Goal: Task Accomplishment & Management: Use online tool/utility

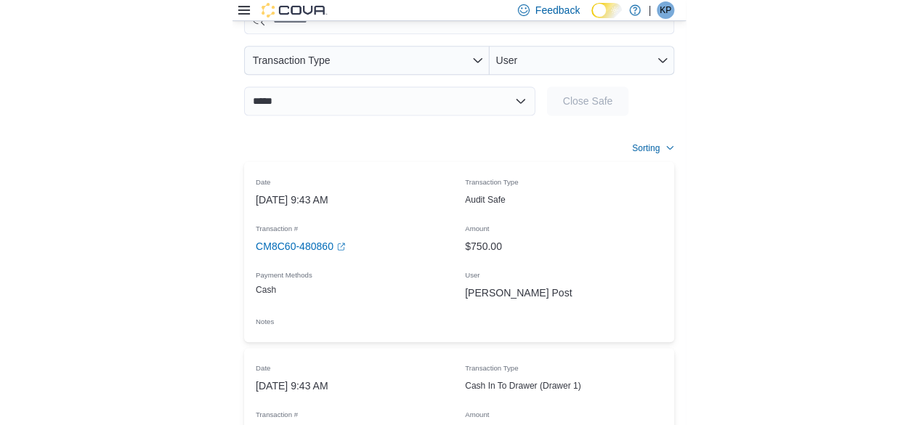
scroll to position [13, 0]
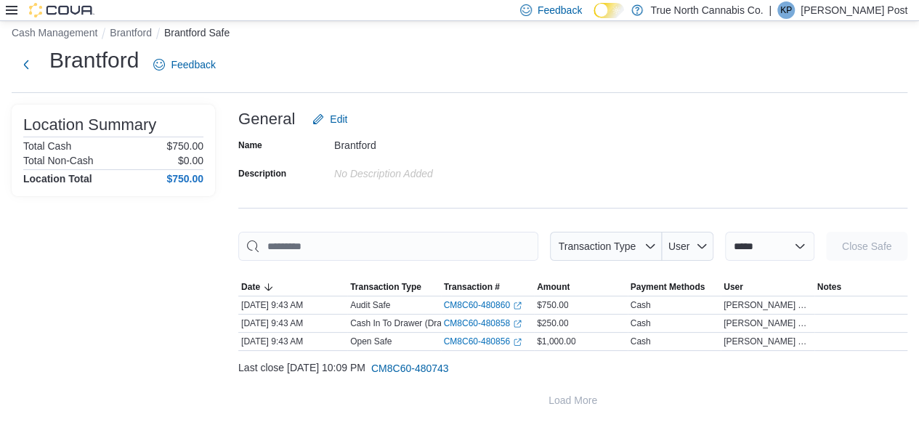
click at [20, 15] on div at bounding box center [50, 10] width 89 height 15
click at [3, 8] on div "Feedback Dark Mode True North Cannabis Co. | KP [PERSON_NAME] Post" at bounding box center [459, 10] width 919 height 21
click at [4, 8] on div "Feedback Dark Mode True North Cannabis Co. | KP [PERSON_NAME] Post" at bounding box center [459, 10] width 919 height 21
click at [12, 12] on icon at bounding box center [12, 10] width 12 height 12
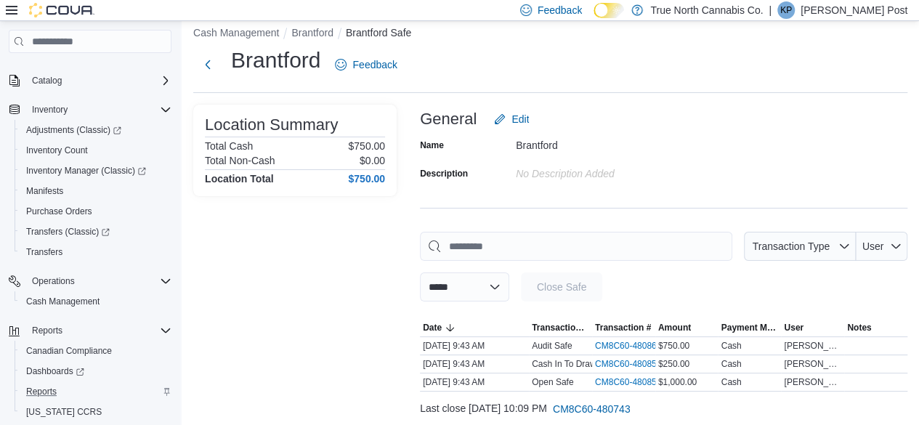
scroll to position [155, 0]
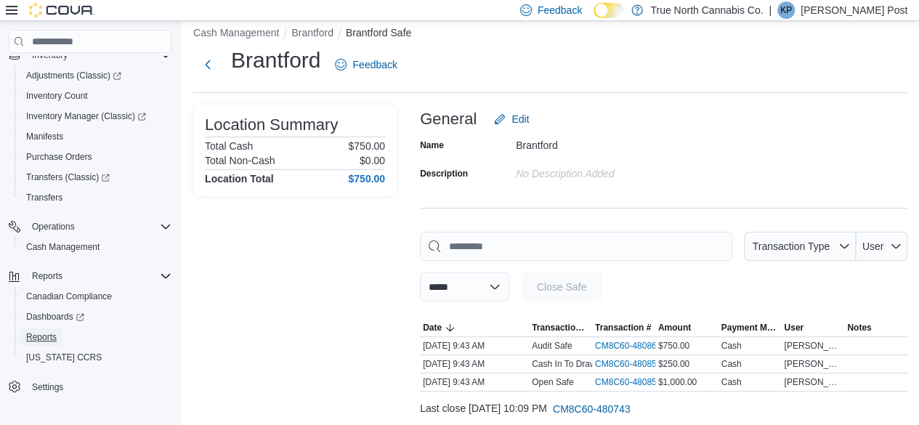
drag, startPoint x: 71, startPoint y: 339, endPoint x: 33, endPoint y: 337, distance: 37.8
click at [33, 337] on span "Reports" at bounding box center [41, 337] width 31 height 12
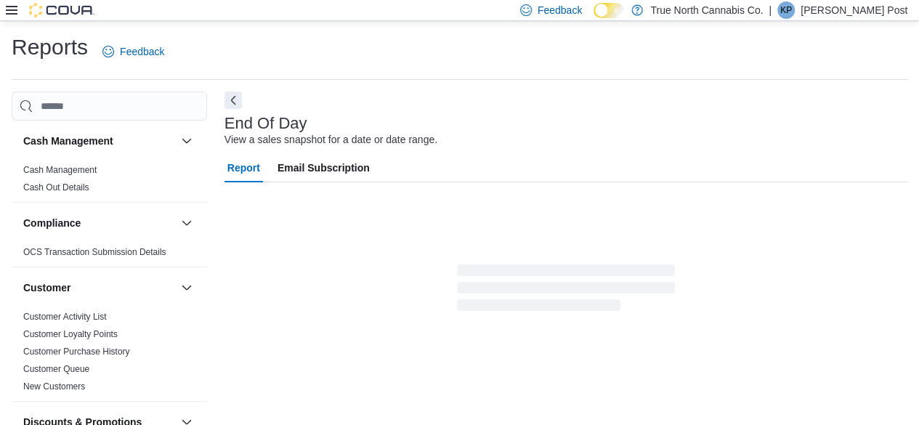
scroll to position [26, 0]
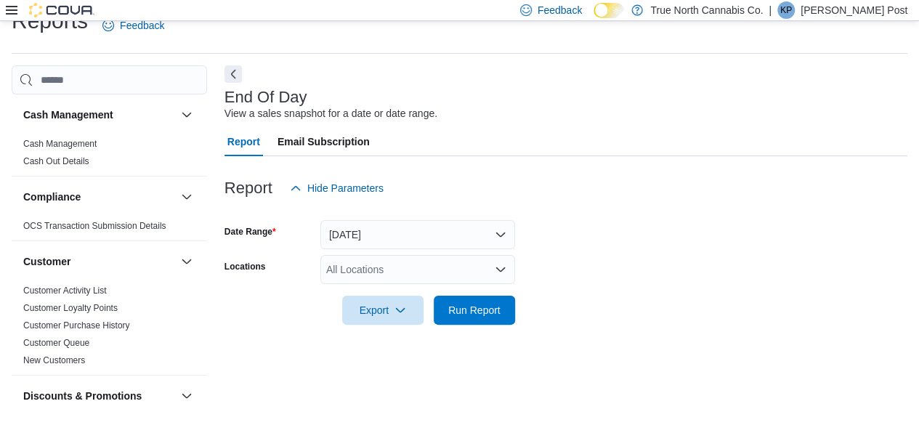
click at [452, 280] on div "All Locations" at bounding box center [417, 269] width 195 height 29
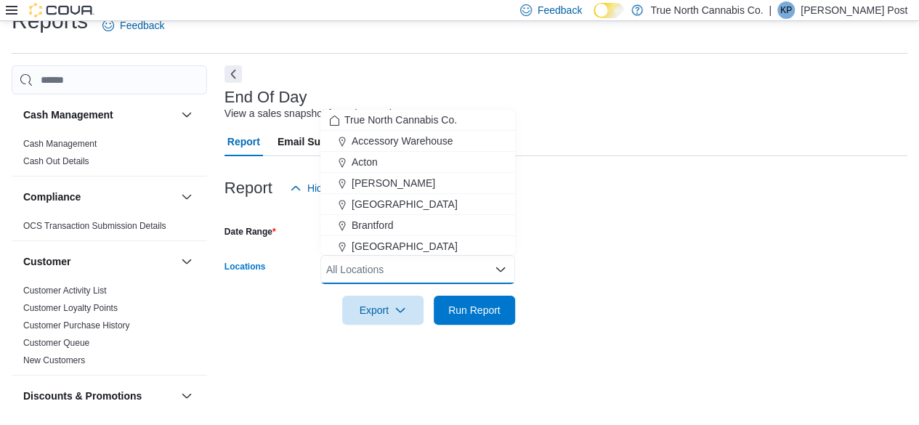
drag, startPoint x: 461, startPoint y: 224, endPoint x: 465, endPoint y: 277, distance: 52.4
click at [452, 225] on div "Brantford" at bounding box center [417, 225] width 177 height 15
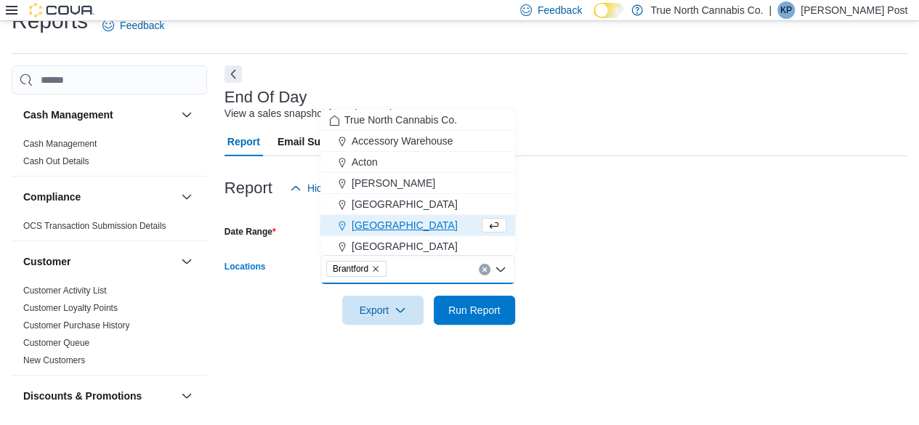
click at [452, 291] on div at bounding box center [565, 290] width 683 height 12
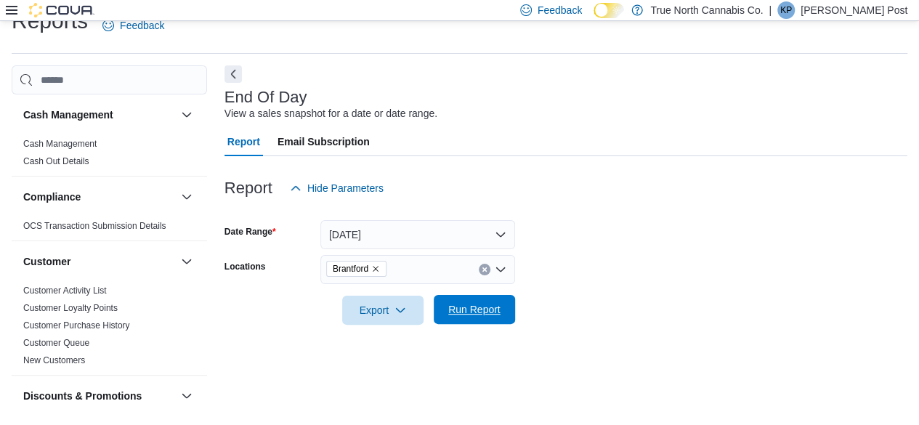
click at [452, 297] on span "Run Report" at bounding box center [474, 309] width 64 height 29
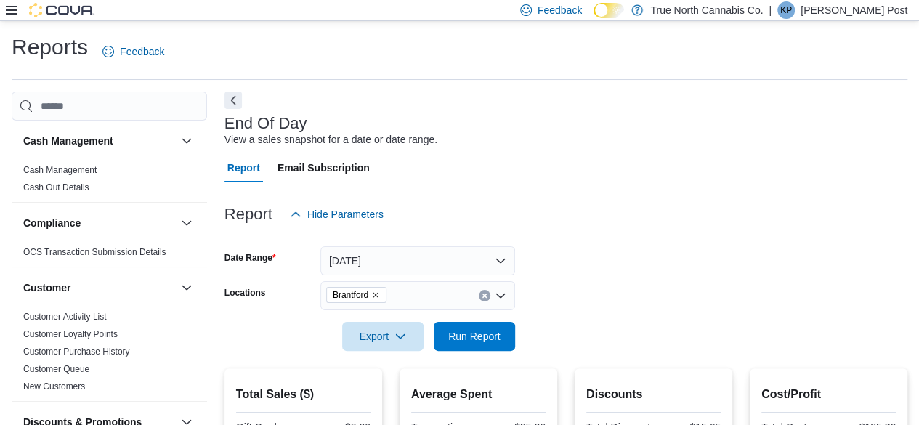
click at [378, 296] on icon "Remove Brantford from selection in this group" at bounding box center [375, 294] width 9 height 9
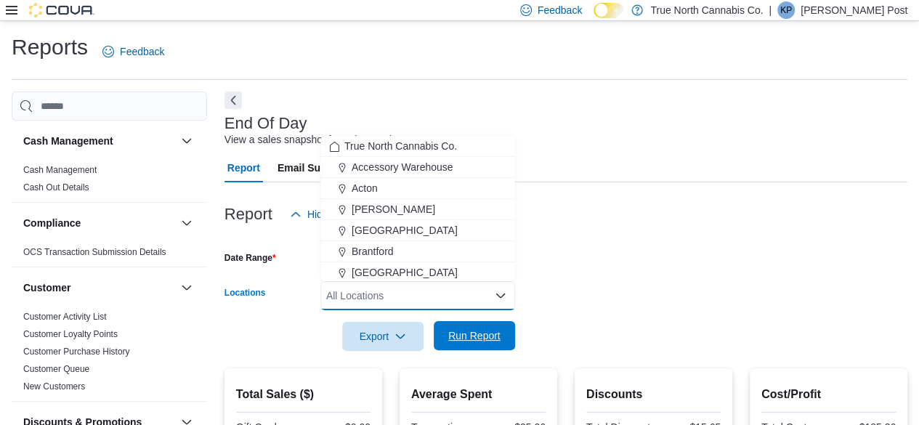
click at [447, 349] on span "Run Report" at bounding box center [474, 335] width 64 height 29
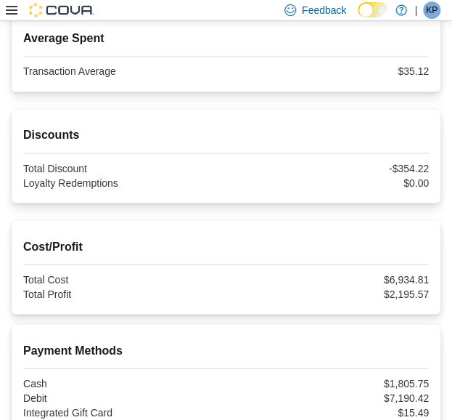
scroll to position [145, 0]
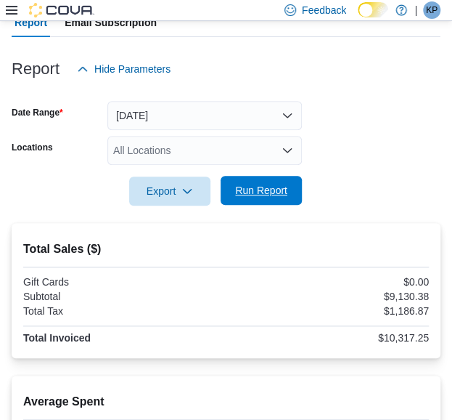
drag, startPoint x: 240, startPoint y: 191, endPoint x: 276, endPoint y: 201, distance: 37.7
click at [240, 191] on span "Run Report" at bounding box center [261, 190] width 52 height 15
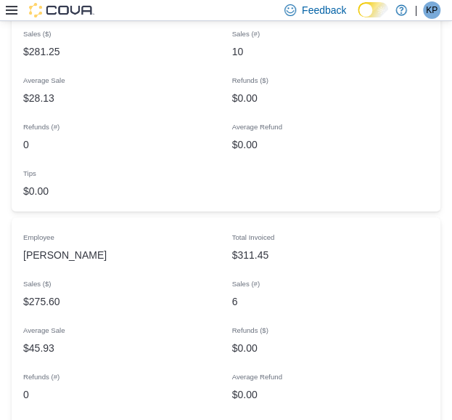
scroll to position [8279, 0]
